Goal: Task Accomplishment & Management: Use online tool/utility

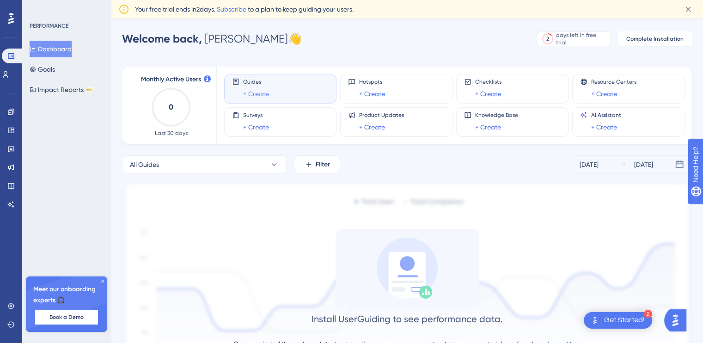
click at [253, 91] on link "+ Create" at bounding box center [256, 93] width 26 height 11
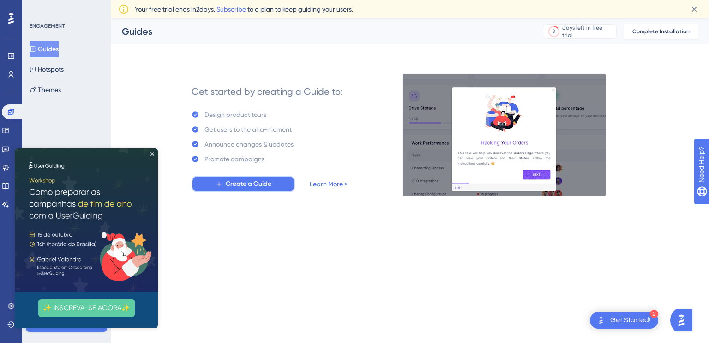
click at [226, 186] on span "Create a Guide" at bounding box center [249, 183] width 46 height 11
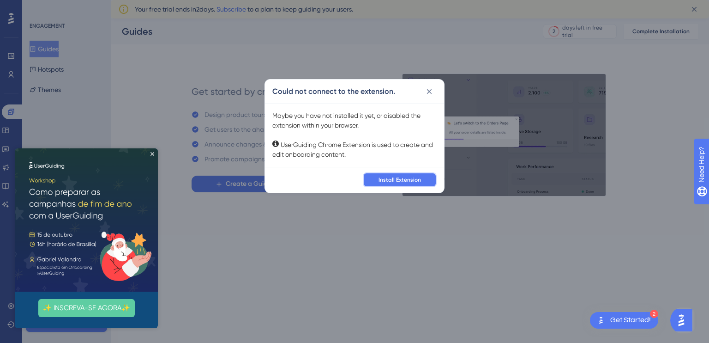
click at [395, 182] on span "Install Extension" at bounding box center [400, 179] width 42 height 7
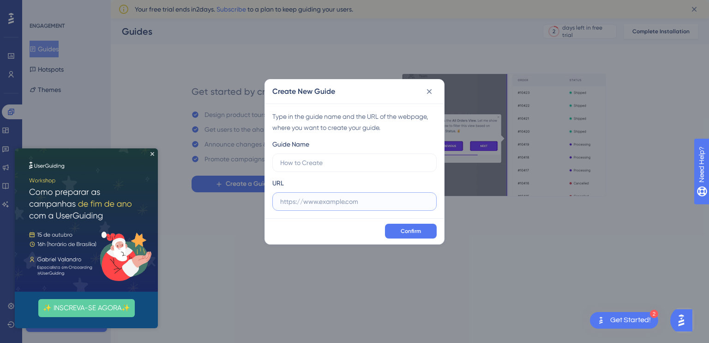
click at [320, 202] on input "text" at bounding box center [354, 201] width 149 height 10
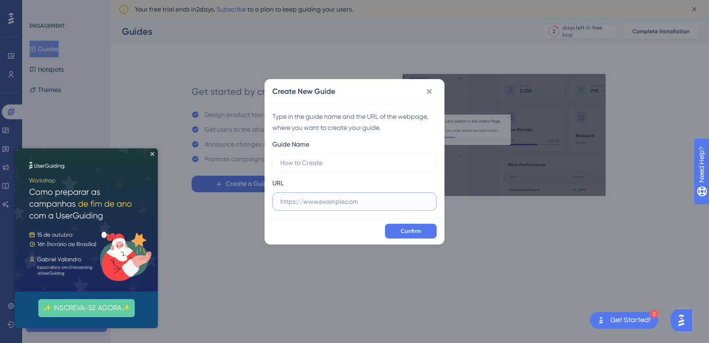
paste input "[URL][DOMAIN_NAME]"
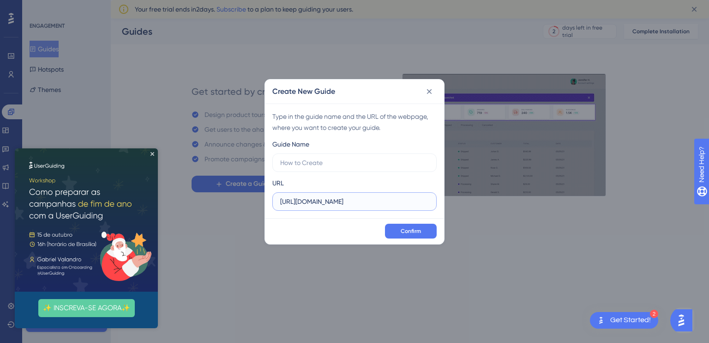
scroll to position [0, 44]
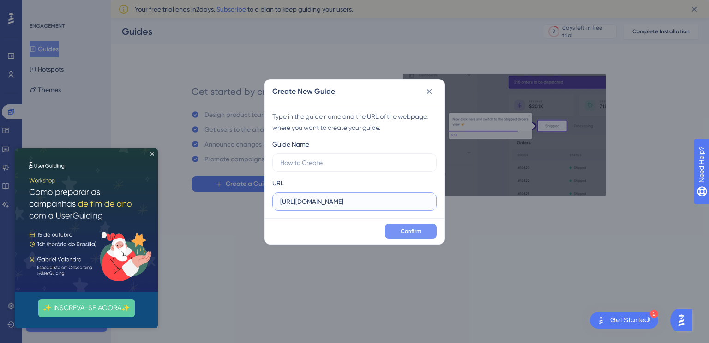
type input "[URL][DOMAIN_NAME]"
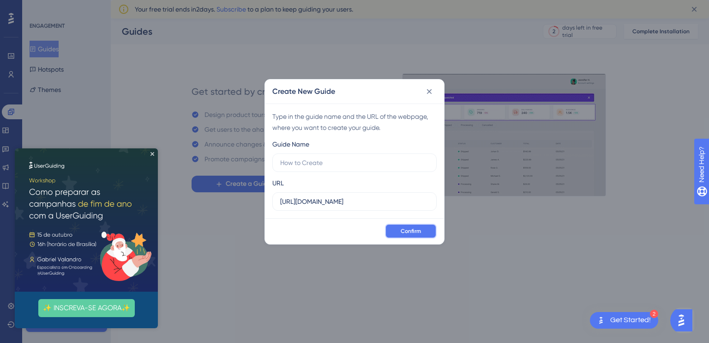
click at [412, 231] on span "Confirm" at bounding box center [411, 230] width 20 height 7
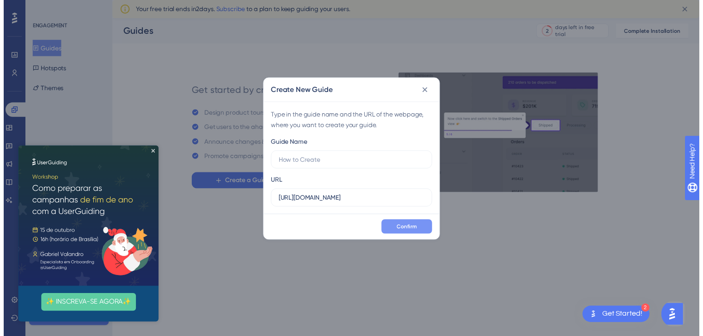
scroll to position [0, 0]
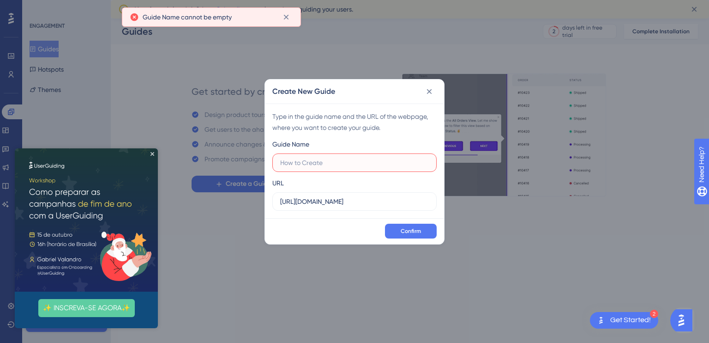
click at [369, 162] on input "text" at bounding box center [354, 163] width 149 height 10
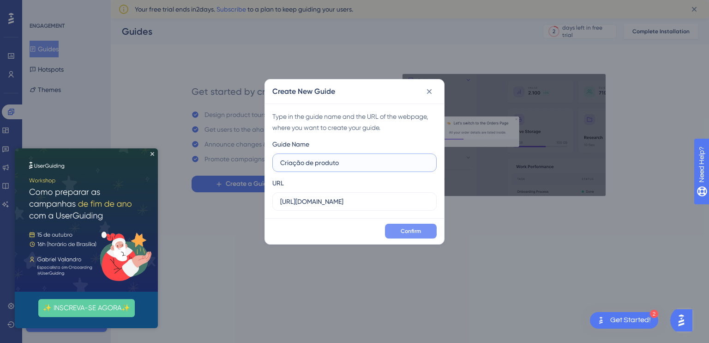
type input "Criação de produto"
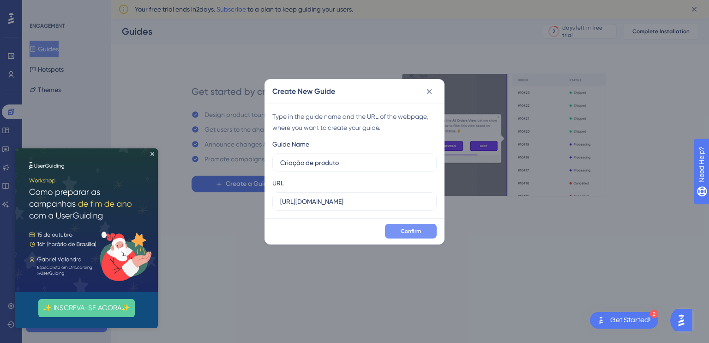
click at [400, 231] on button "Confirm" at bounding box center [411, 231] width 52 height 15
